Goal: Information Seeking & Learning: Learn about a topic

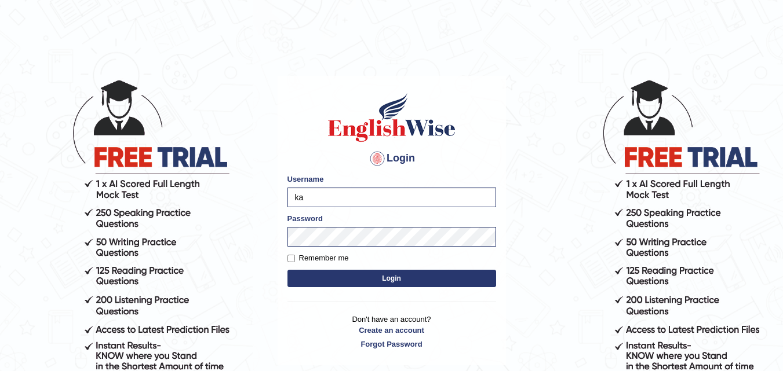
type input "k"
type input "Amy1976"
click at [49, 279] on body "Login Please fix the following errors: Username Amy1976 Password Remember me Lo…" at bounding box center [391, 224] width 783 height 371
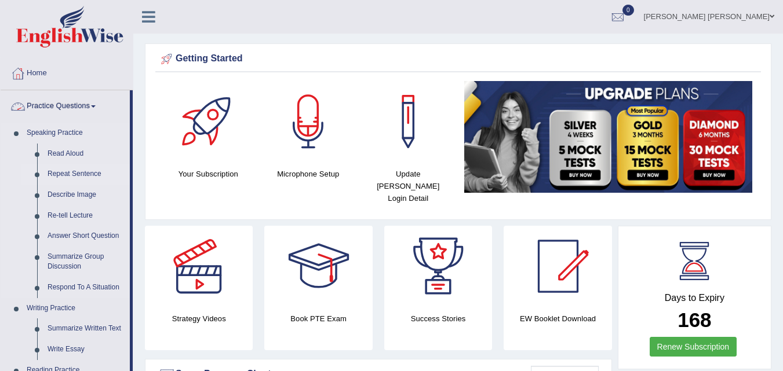
click at [71, 173] on link "Repeat Sentence" at bounding box center [86, 174] width 88 height 21
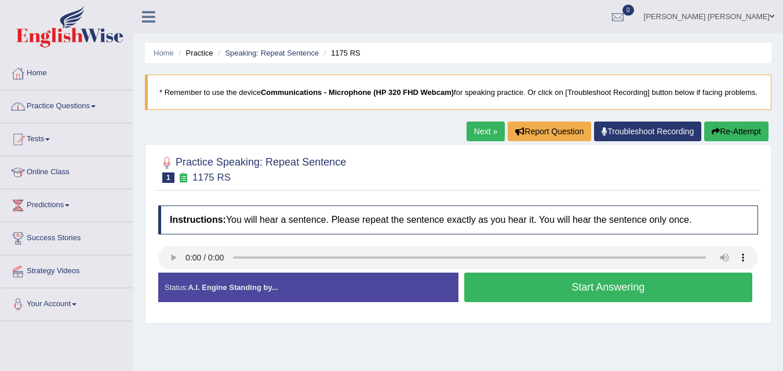
click at [66, 108] on link "Practice Questions" at bounding box center [67, 104] width 132 height 29
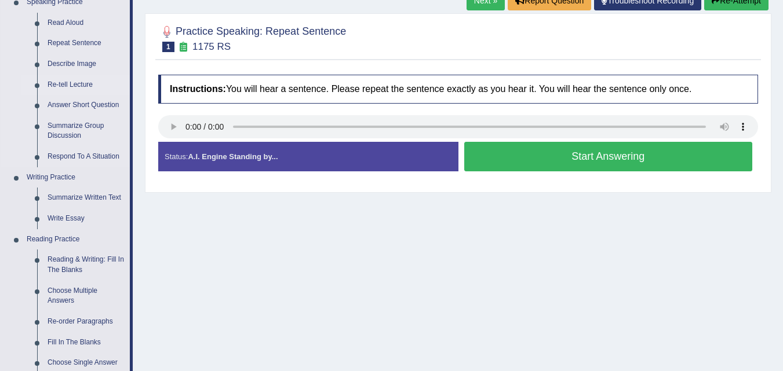
scroll to position [464, 0]
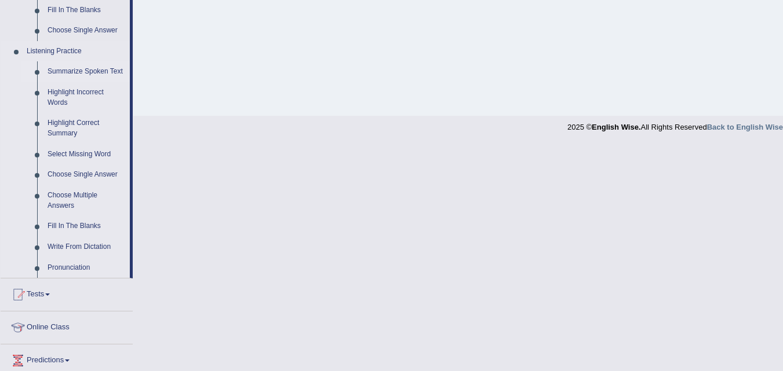
click at [88, 67] on link "Summarize Spoken Text" at bounding box center [86, 71] width 88 height 21
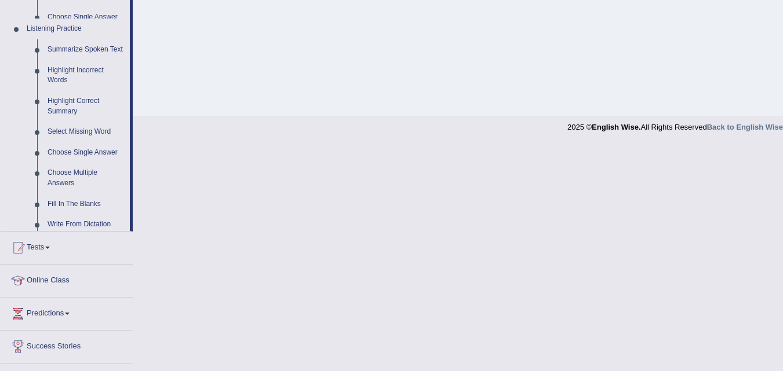
scroll to position [260, 0]
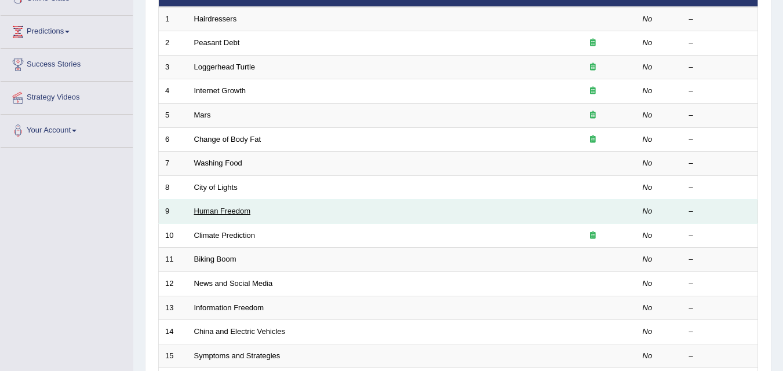
click at [207, 216] on link "Human Freedom" at bounding box center [222, 211] width 57 height 9
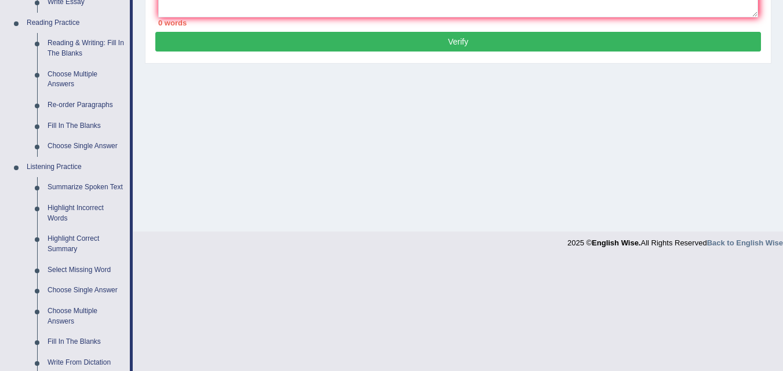
scroll to position [406, 0]
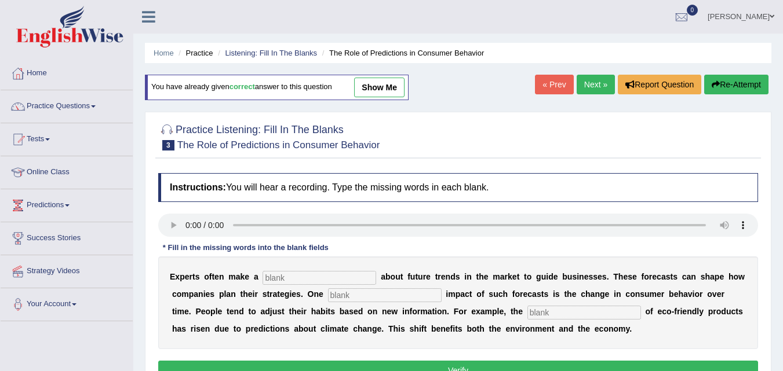
click at [592, 76] on link "Next »" at bounding box center [596, 85] width 38 height 20
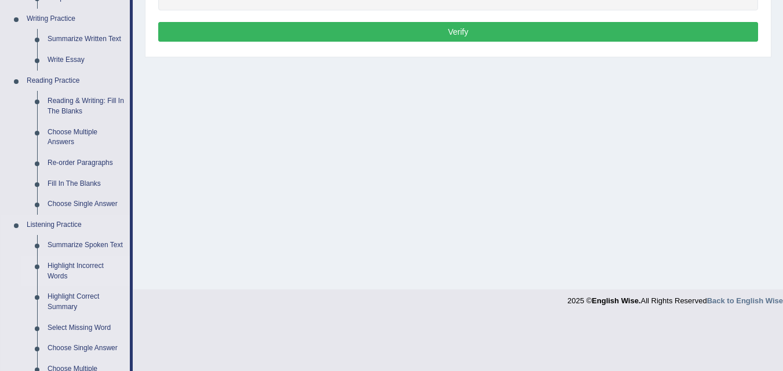
click at [66, 261] on link "Highlight Incorrect Words" at bounding box center [86, 271] width 88 height 31
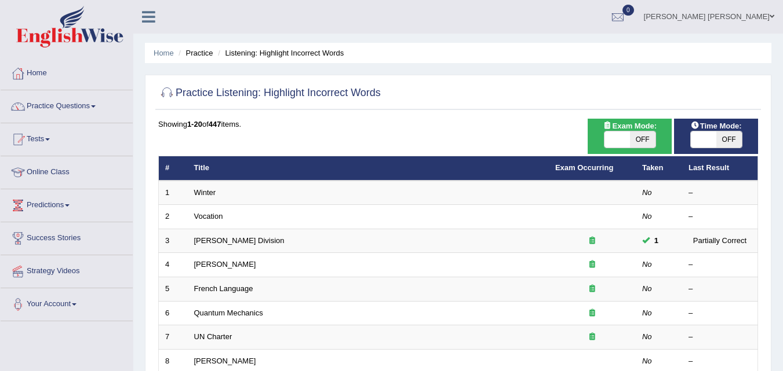
click at [197, 191] on link "Winter" at bounding box center [205, 192] width 22 height 9
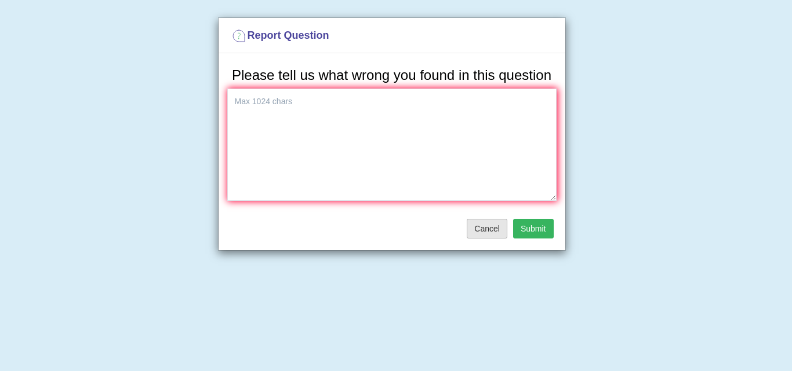
click at [480, 231] on button "Cancel" at bounding box center [487, 229] width 41 height 20
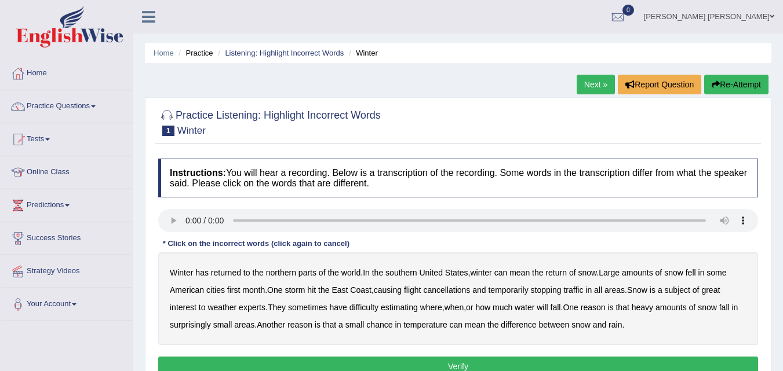
click at [583, 85] on link "Next »" at bounding box center [596, 85] width 38 height 20
